Goal: Find specific page/section: Find specific page/section

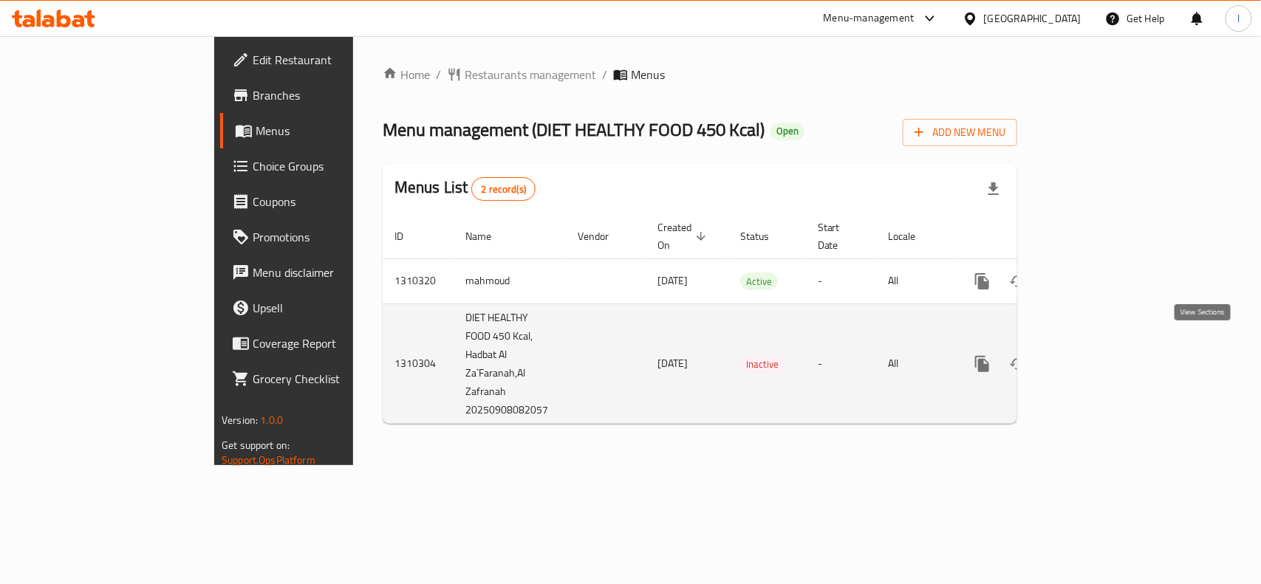
click at [1097, 355] on icon "enhanced table" at bounding box center [1089, 364] width 18 height 18
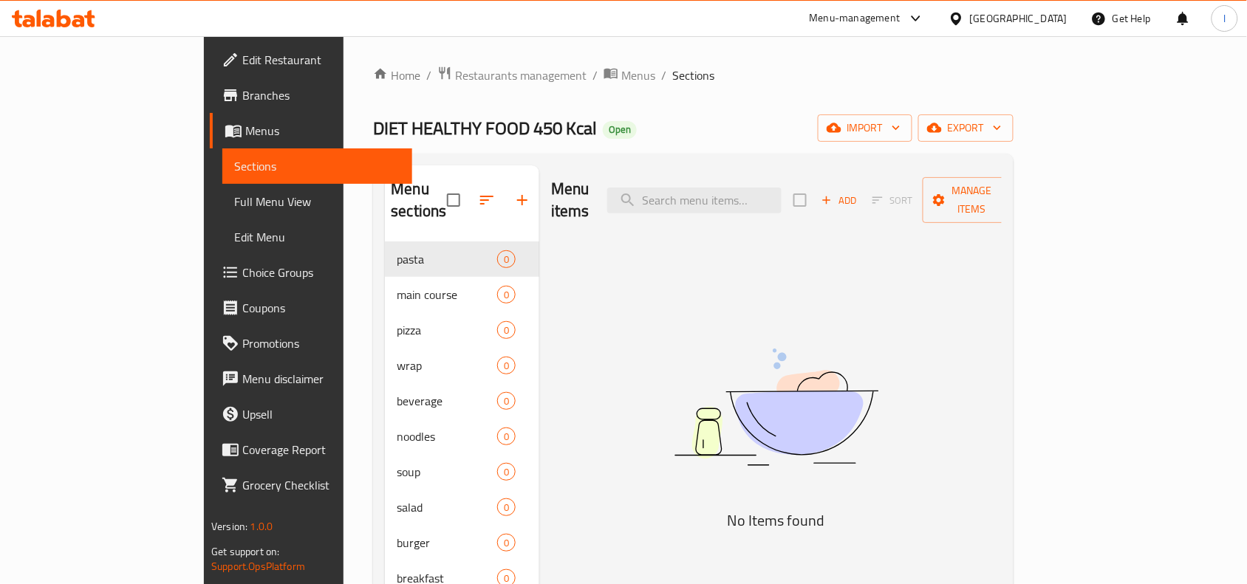
click at [245, 126] on span "Menus" at bounding box center [322, 131] width 155 height 18
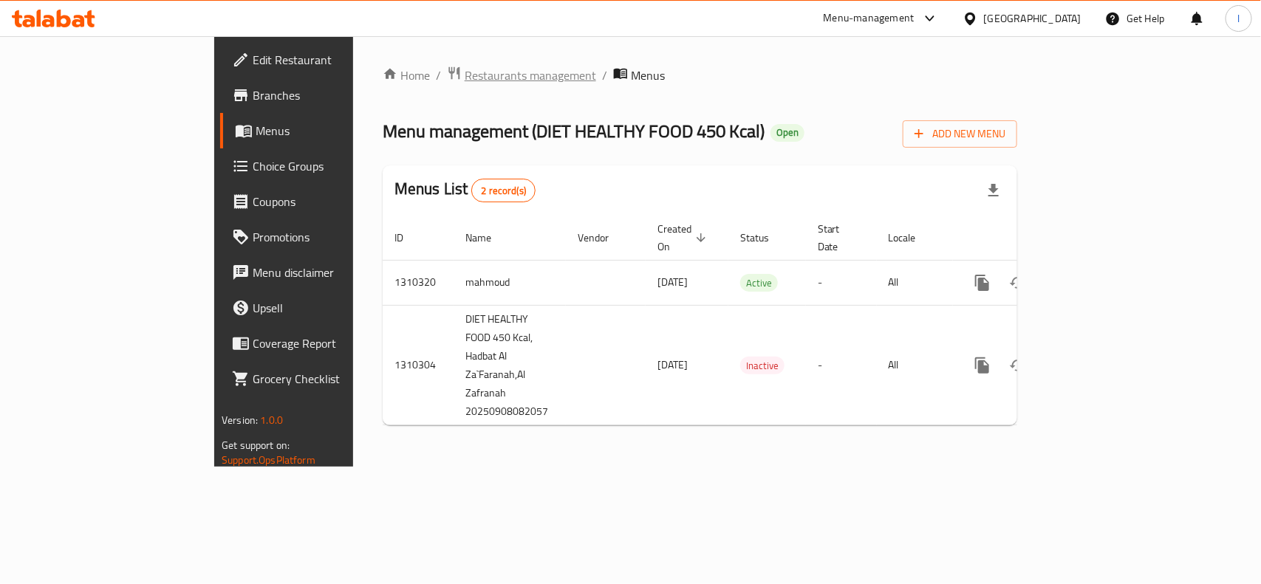
click at [464, 83] on span "Restaurants management" at bounding box center [529, 75] width 131 height 18
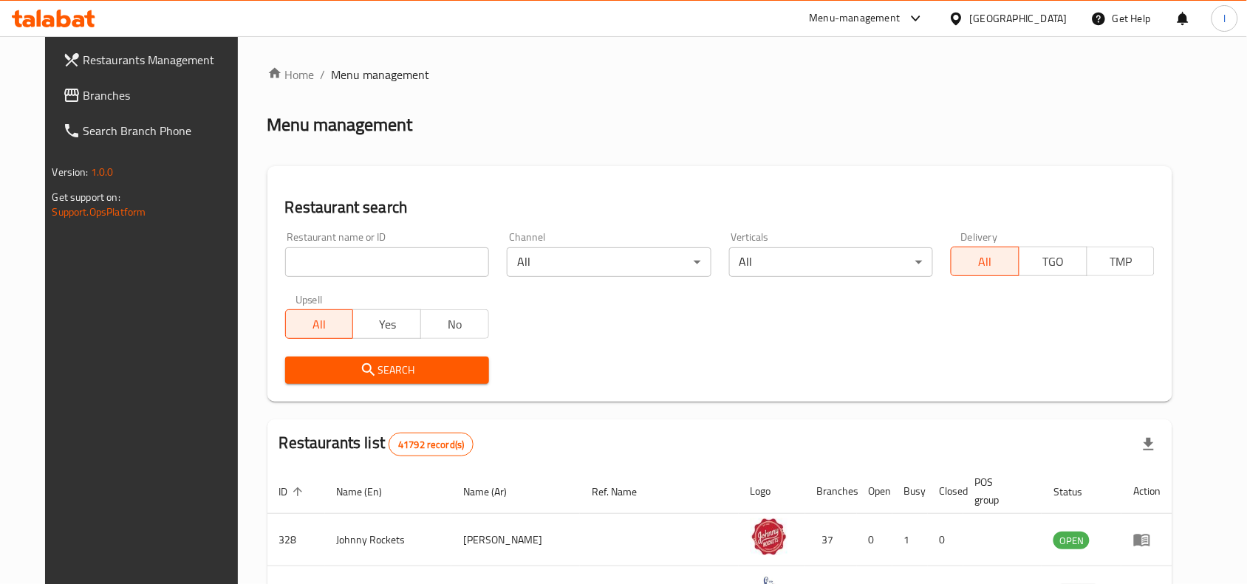
click at [375, 260] on input "search" at bounding box center [387, 262] width 204 height 30
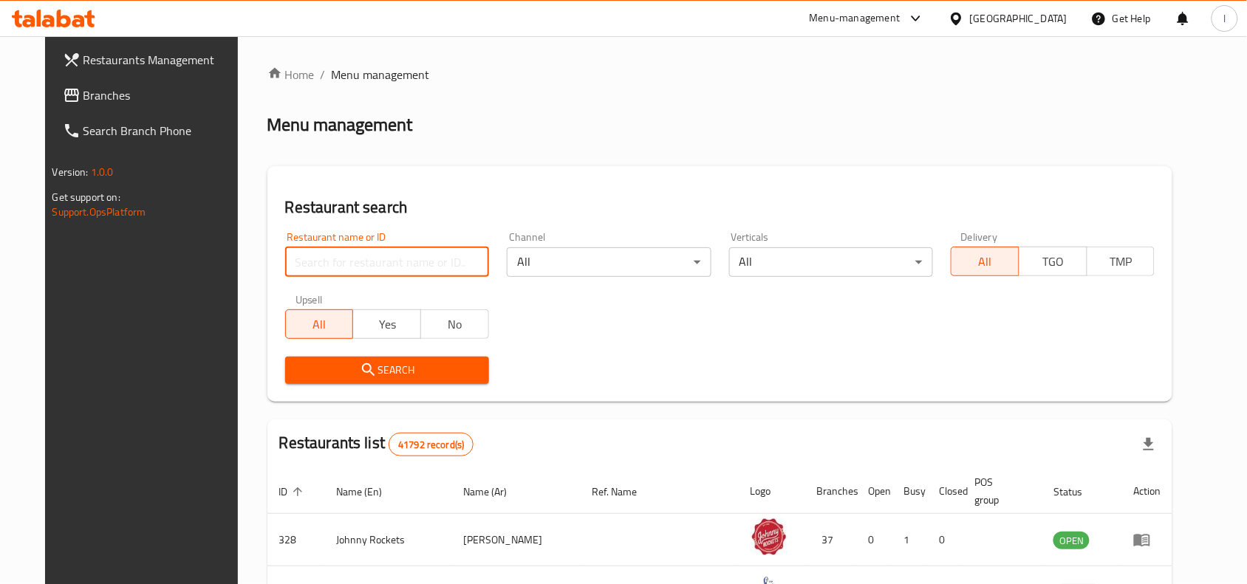
paste input "705411"
type input "705411"
click button "Search" at bounding box center [387, 370] width 204 height 27
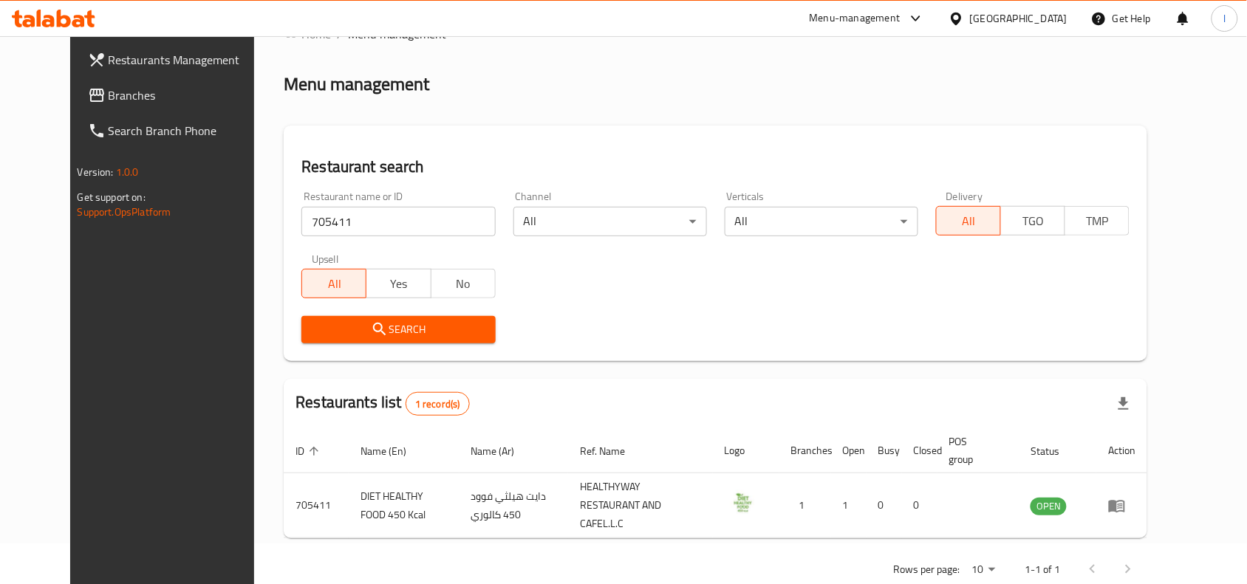
scroll to position [63, 0]
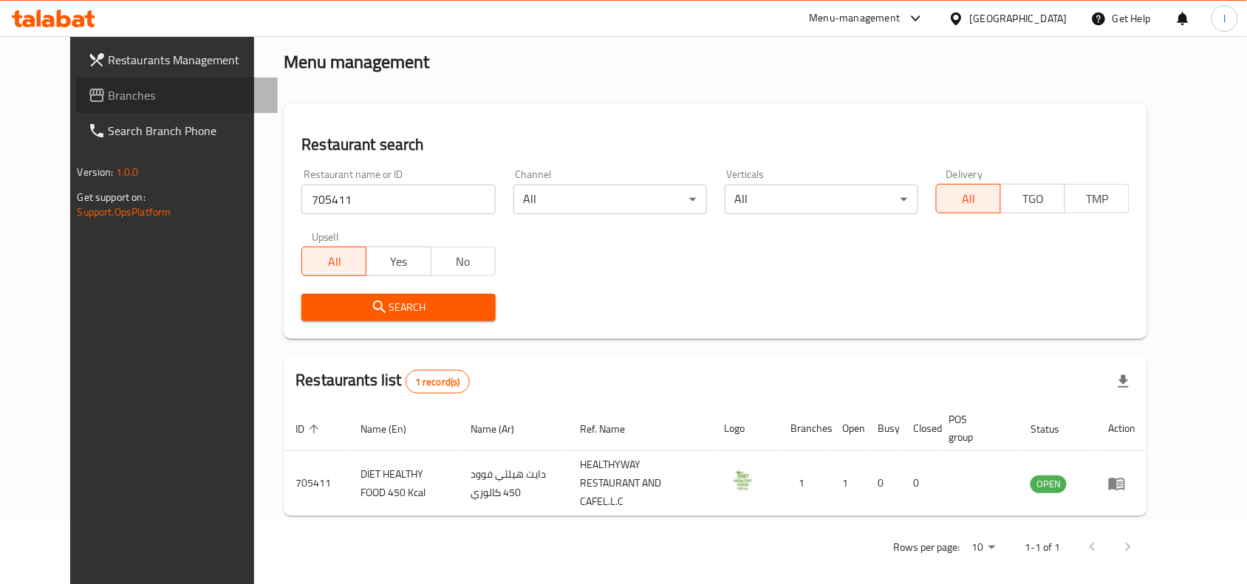
click at [109, 87] on span "Branches" at bounding box center [188, 95] width 158 height 18
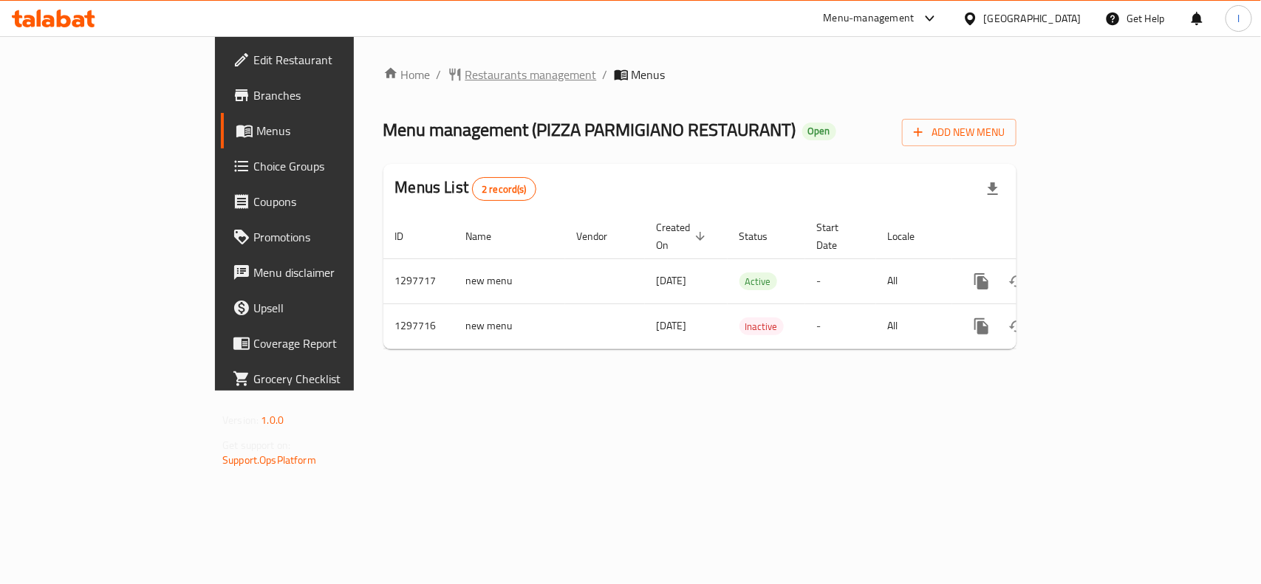
click at [465, 71] on span "Restaurants management" at bounding box center [530, 75] width 131 height 18
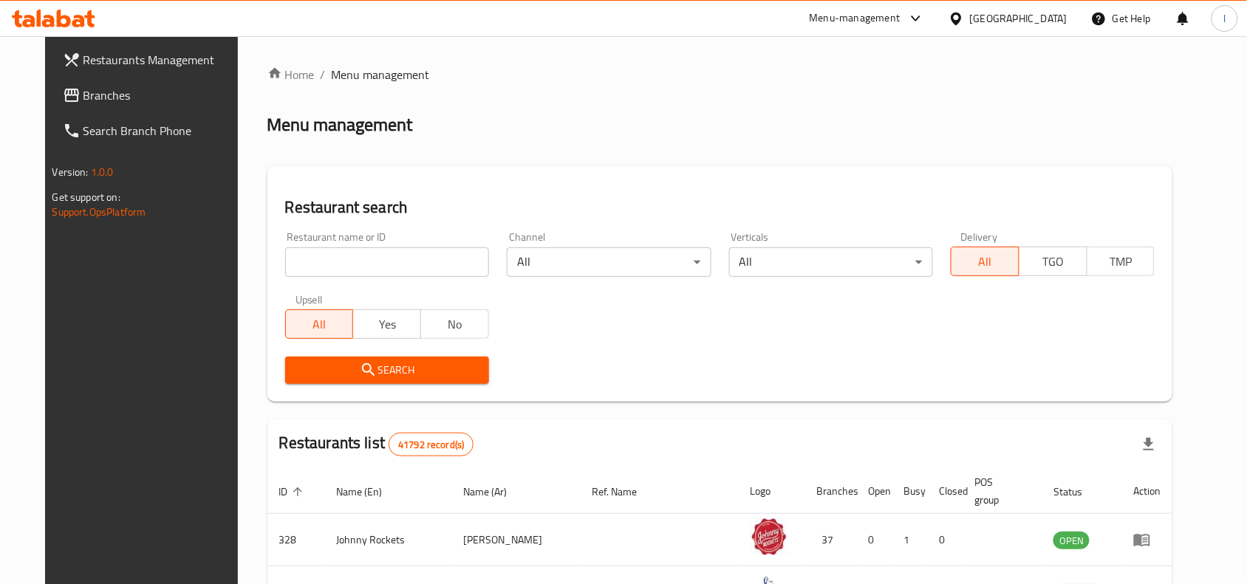
click at [323, 255] on input "search" at bounding box center [387, 262] width 204 height 30
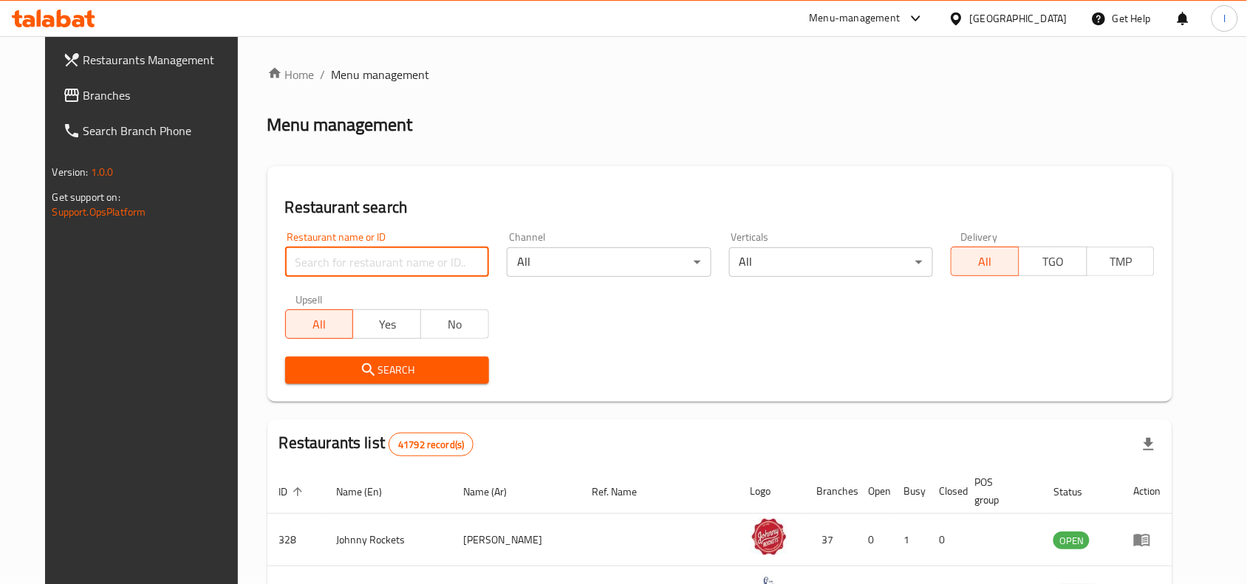
paste input "700560"
type input "700560"
click button "Search" at bounding box center [387, 370] width 204 height 27
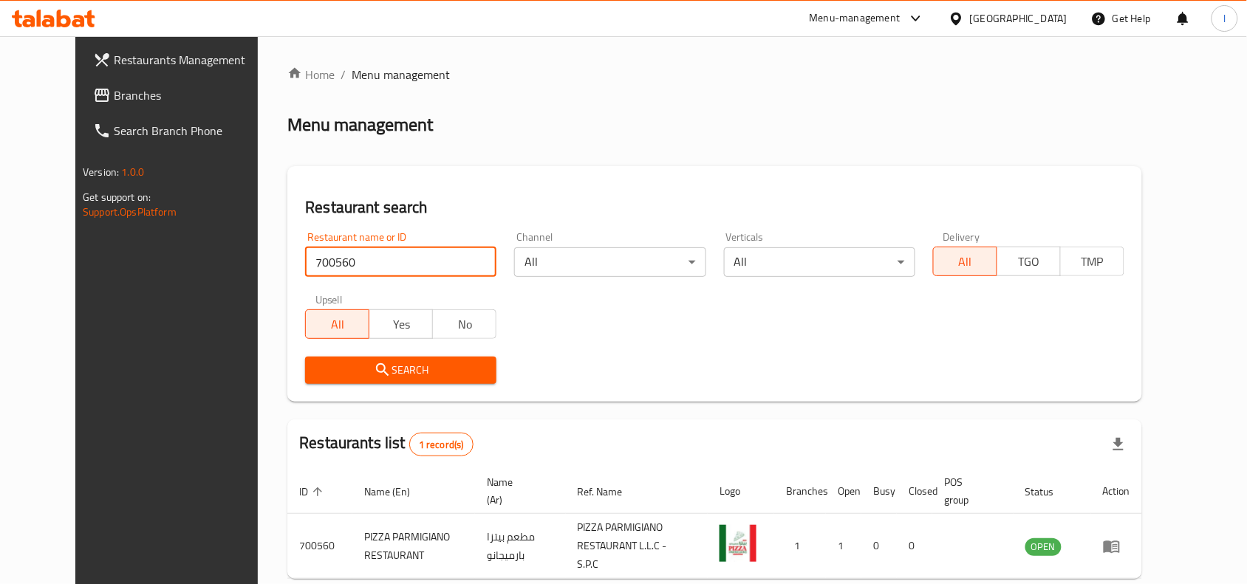
click at [114, 92] on span "Branches" at bounding box center [193, 95] width 158 height 18
